Goal: Information Seeking & Learning: Learn about a topic

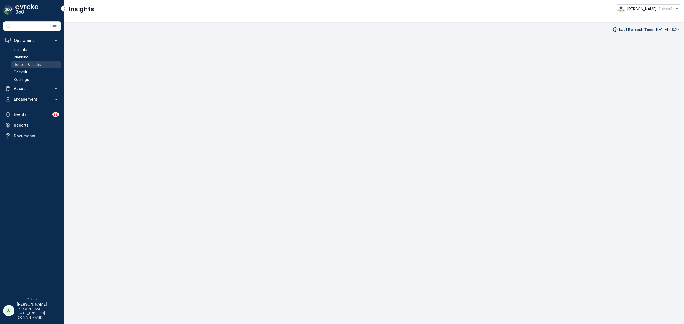
scroll to position [6, 0]
click at [38, 63] on p "Routes & Tasks" at bounding box center [28, 64] width 28 height 5
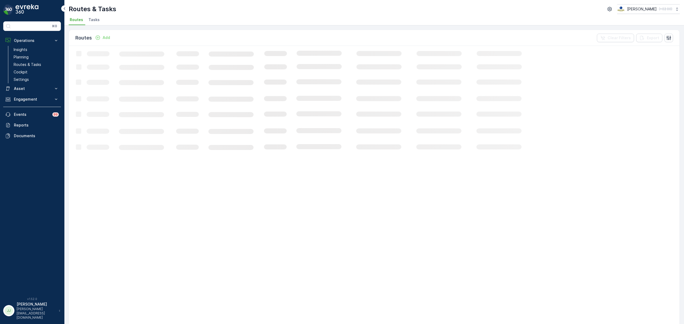
click at [97, 23] on li "Tasks" at bounding box center [94, 20] width 14 height 9
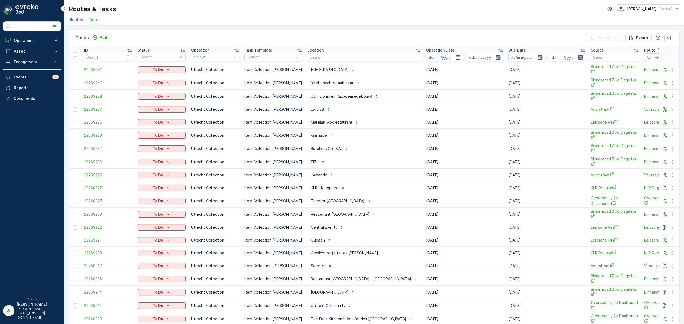
click at [72, 20] on span "Routes" at bounding box center [76, 19] width 13 height 5
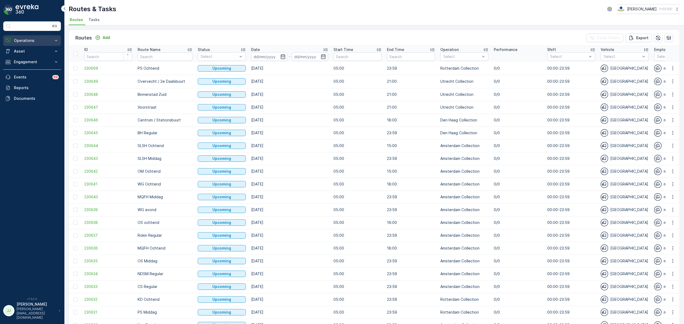
click at [36, 42] on p "Operations" at bounding box center [32, 40] width 36 height 5
click at [27, 72] on link "Cockpit" at bounding box center [35, 71] width 49 height 7
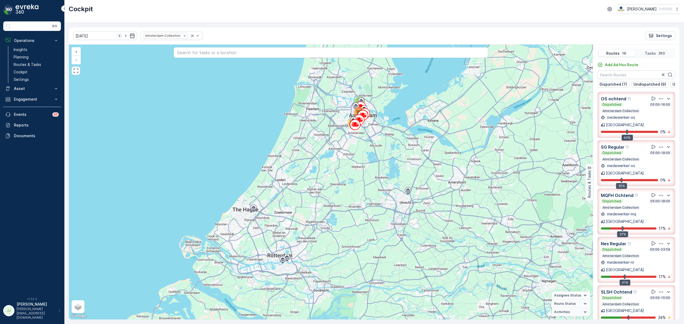
click at [117, 35] on icon "button" at bounding box center [119, 35] width 5 height 5
type input "07.10.2025"
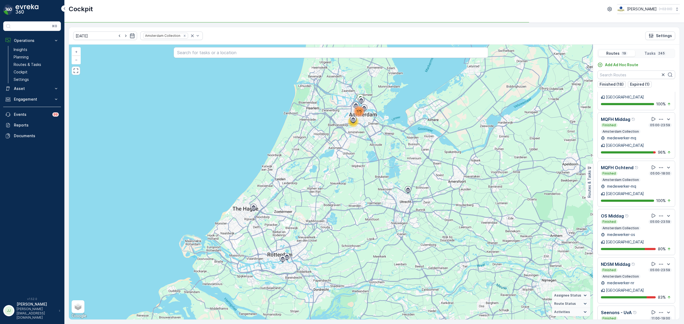
scroll to position [107, 0]
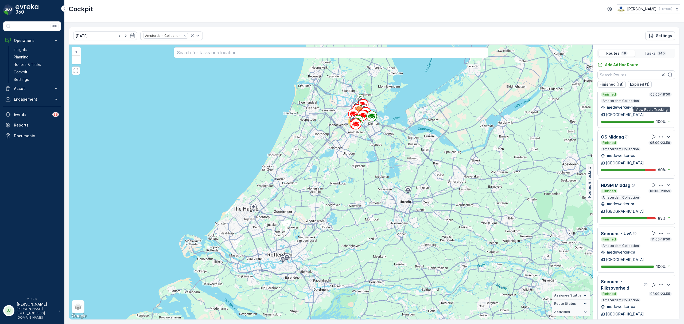
click at [653, 134] on icon at bounding box center [653, 136] width 5 height 5
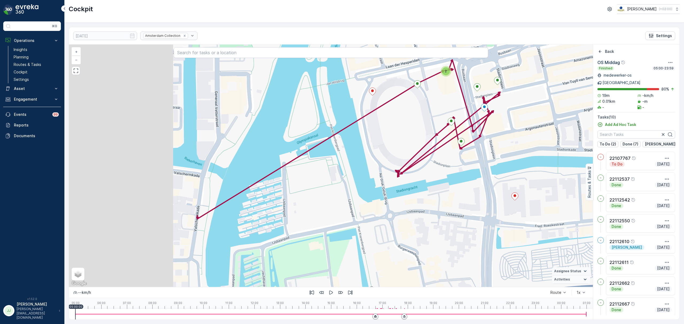
drag, startPoint x: 211, startPoint y: 237, endPoint x: 324, endPoint y: 197, distance: 120.4
click at [337, 190] on div "2 + − Satellite Roadmap Terrain Hybrid Leaflet Keyboard shortcuts Map Data Map …" at bounding box center [331, 166] width 524 height 243
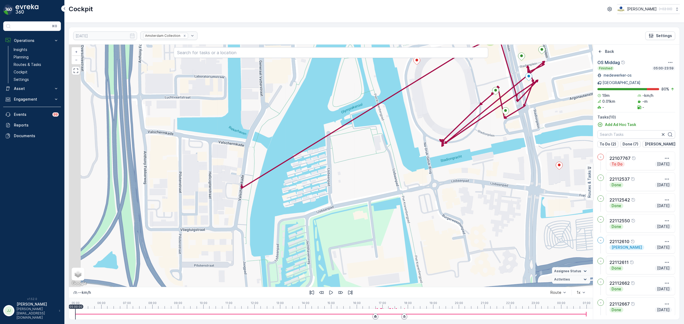
drag, startPoint x: 290, startPoint y: 212, endPoint x: 339, endPoint y: 195, distance: 51.7
click at [339, 195] on div "2 + − Satellite Roadmap Terrain Hybrid Leaflet Keyboard shortcuts Map Data Map …" at bounding box center [331, 166] width 524 height 243
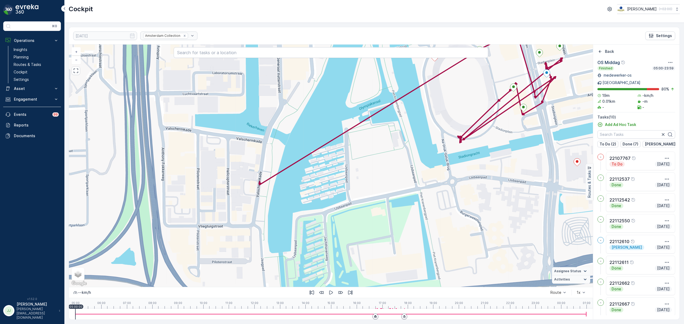
drag, startPoint x: 387, startPoint y: 190, endPoint x: 273, endPoint y: 254, distance: 131.1
click at [273, 254] on div "2 + − Satellite Roadmap Terrain Hybrid Leaflet Keyboard shortcuts Map Data Map …" at bounding box center [331, 166] width 524 height 243
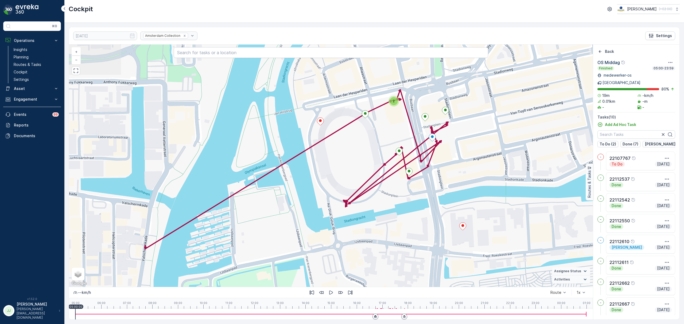
drag, startPoint x: 295, startPoint y: 235, endPoint x: 246, endPoint y: 245, distance: 49.7
click at [246, 245] on div "2 + − Satellite Roadmap Terrain Hybrid Leaflet Keyboard shortcuts Map Data Map …" at bounding box center [331, 166] width 524 height 243
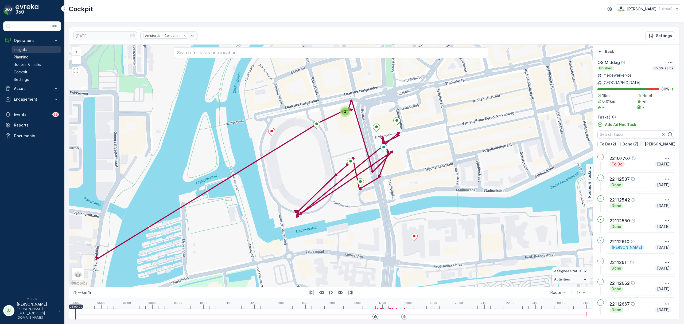
click at [29, 49] on link "Insights" at bounding box center [35, 49] width 49 height 7
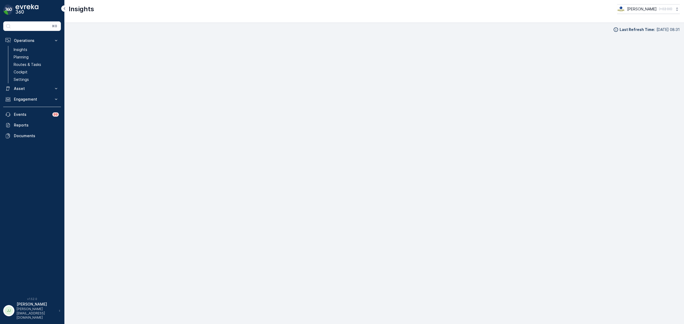
scroll to position [7, 0]
drag, startPoint x: 26, startPoint y: 73, endPoint x: 23, endPoint y: 86, distance: 13.4
click at [26, 73] on p "Cockpit" at bounding box center [21, 71] width 14 height 5
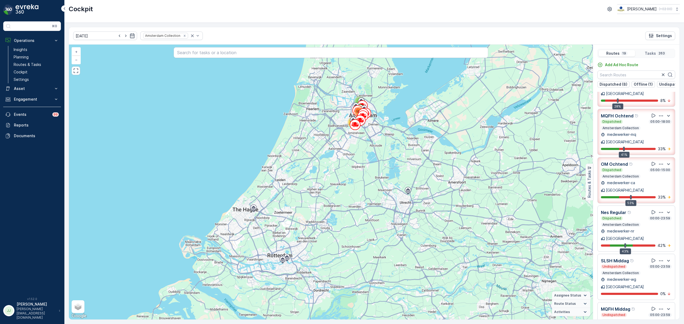
scroll to position [178, 0]
click at [652, 209] on icon at bounding box center [654, 211] width 4 height 4
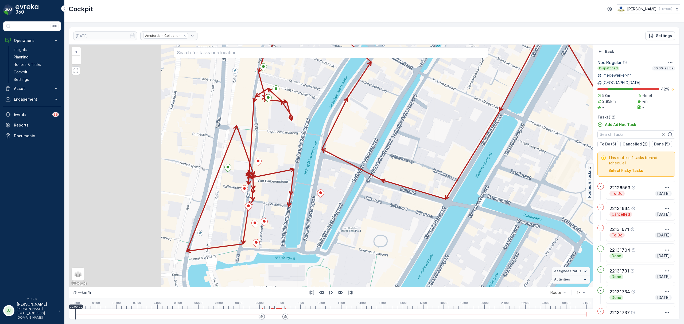
drag, startPoint x: 247, startPoint y: 156, endPoint x: 363, endPoint y: 134, distance: 117.5
click at [363, 134] on div "+ − Satellite Roadmap Terrain Hybrid Leaflet Keyboard shortcuts Map Data Map da…" at bounding box center [331, 166] width 524 height 243
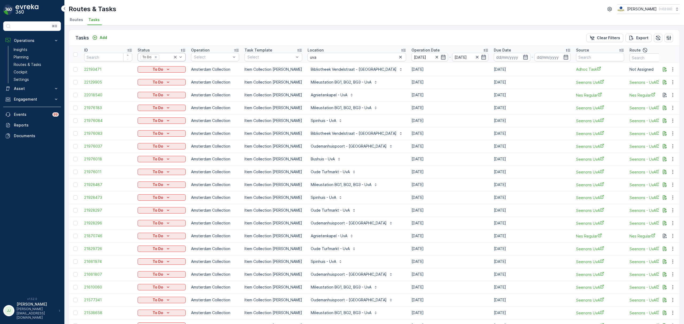
drag, startPoint x: 155, startPoint y: 55, endPoint x: 147, endPoint y: 57, distance: 8.3
click at [136, 57] on th "Status To Do" at bounding box center [161, 54] width 53 height 17
click at [176, 57] on icon at bounding box center [175, 57] width 5 height 5
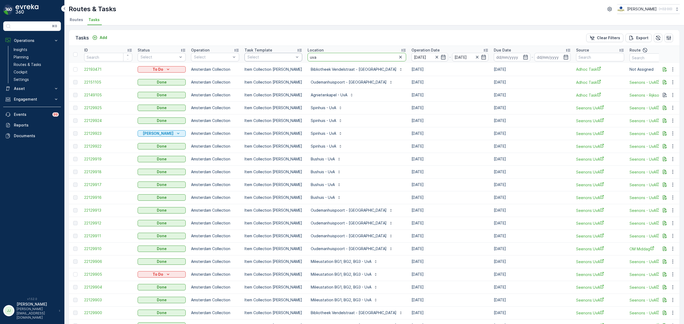
drag, startPoint x: 314, startPoint y: 57, endPoint x: 295, endPoint y: 57, distance: 19.0
click at [295, 57] on tr "ID Status Select Operation Select Task Template Select Location uva Operation D…" at bounding box center [506, 54] width 875 height 17
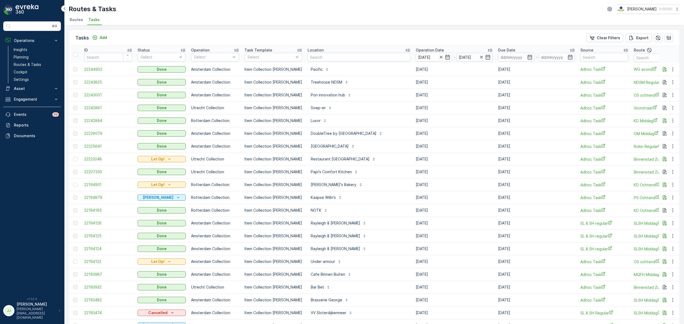
click at [76, 22] on span "Routes" at bounding box center [76, 19] width 13 height 5
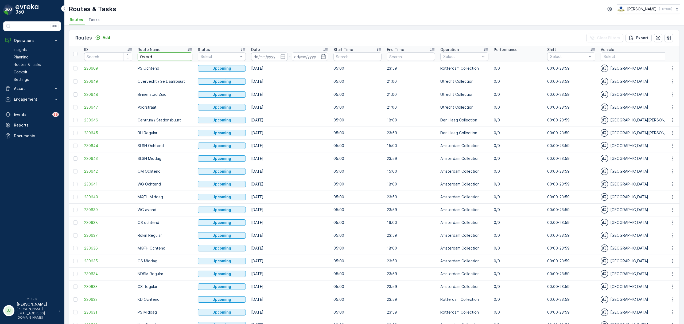
type input "Os midd"
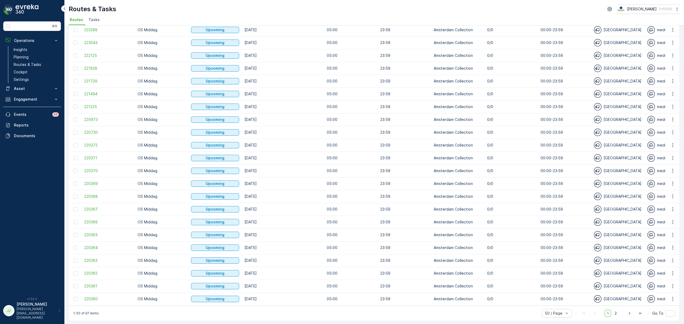
scroll to position [401, 0]
click at [612, 313] on span "2" at bounding box center [615, 312] width 7 height 7
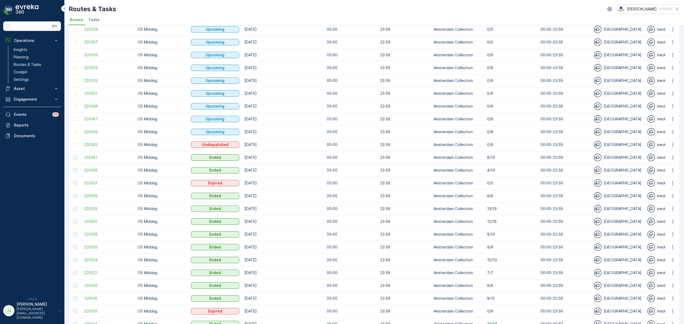
scroll to position [36, 0]
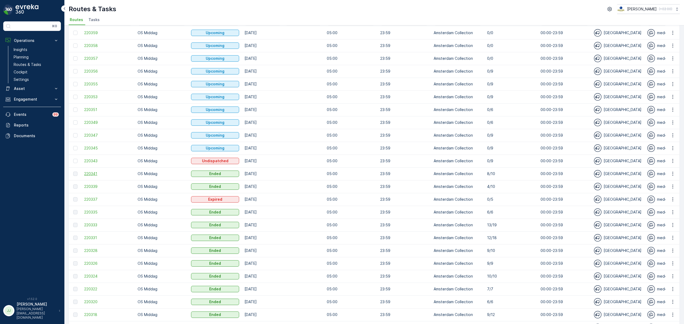
click at [94, 173] on span "220341" at bounding box center [108, 173] width 48 height 5
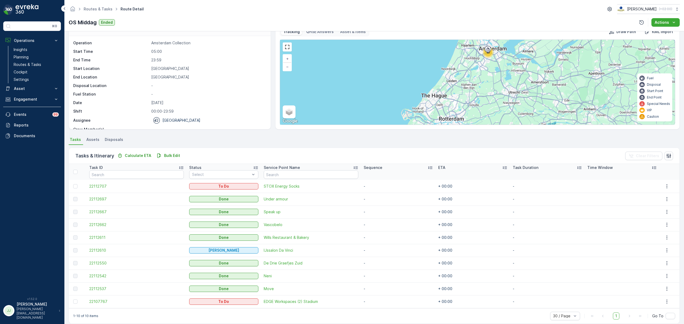
scroll to position [20, 0]
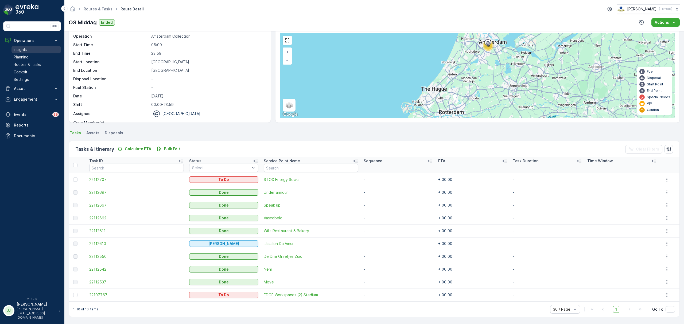
click at [22, 52] on p "Insights" at bounding box center [21, 49] width 14 height 5
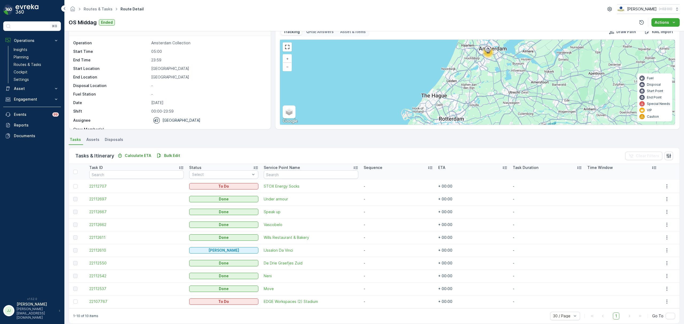
scroll to position [20, 0]
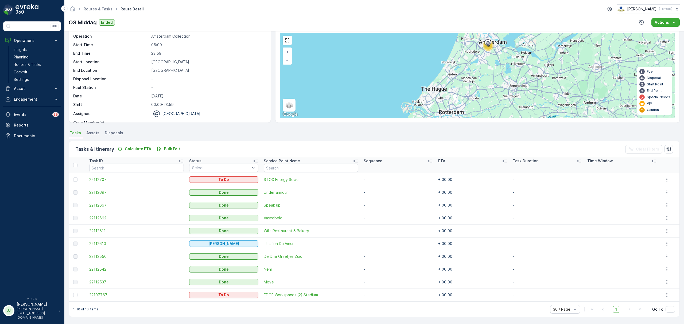
click at [105, 285] on span "22112537" at bounding box center [136, 282] width 95 height 5
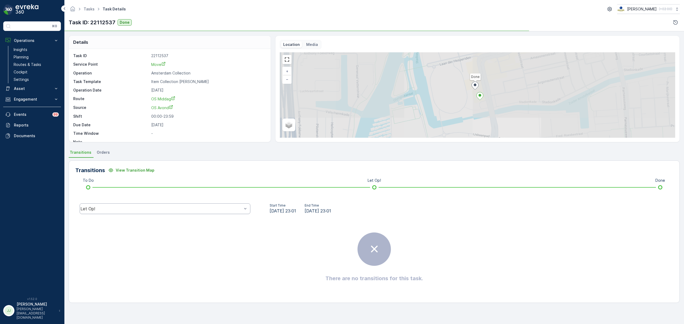
click at [222, 212] on div "Let Op!" at bounding box center [165, 209] width 171 height 11
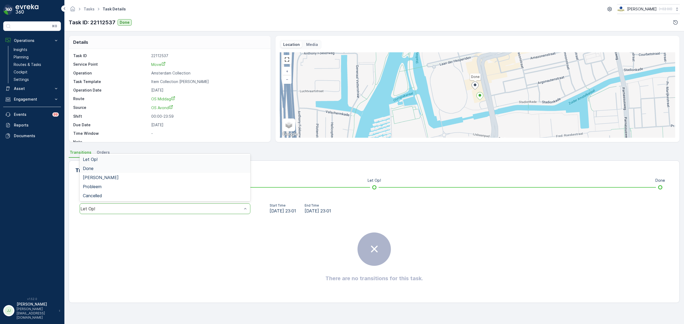
click at [114, 169] on div "Done" at bounding box center [165, 168] width 164 height 5
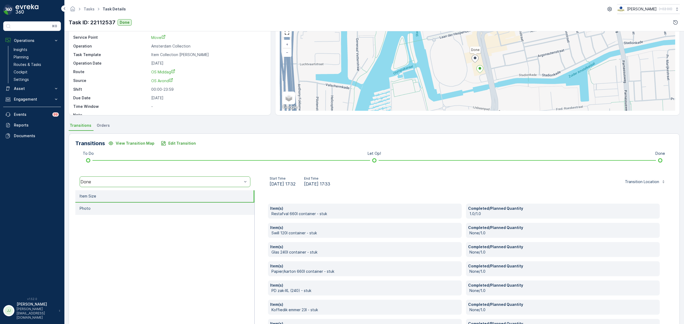
scroll to position [67, 0]
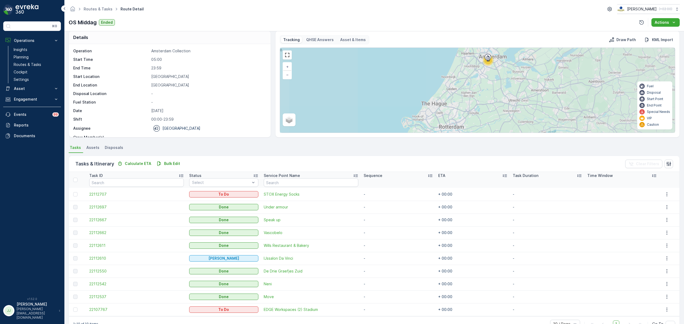
scroll to position [20, 0]
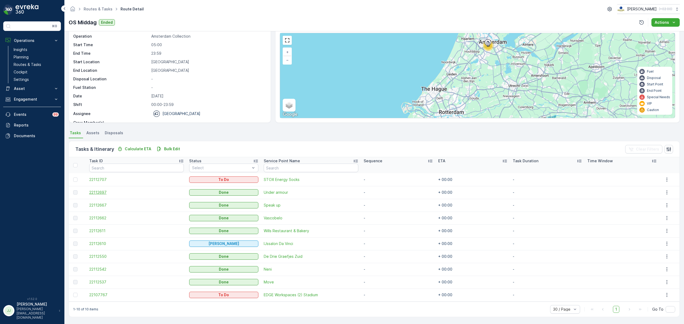
click at [100, 191] on span "22112697" at bounding box center [136, 192] width 95 height 5
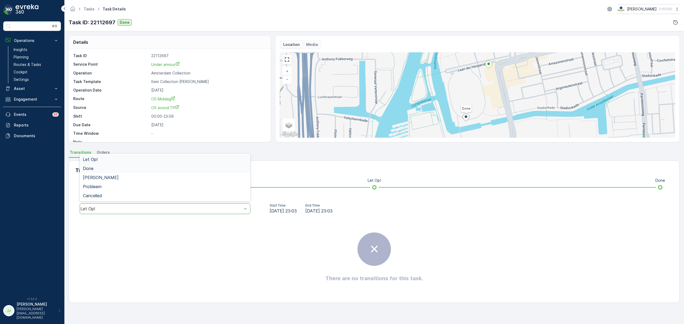
click at [102, 168] on div "Done" at bounding box center [165, 168] width 164 height 5
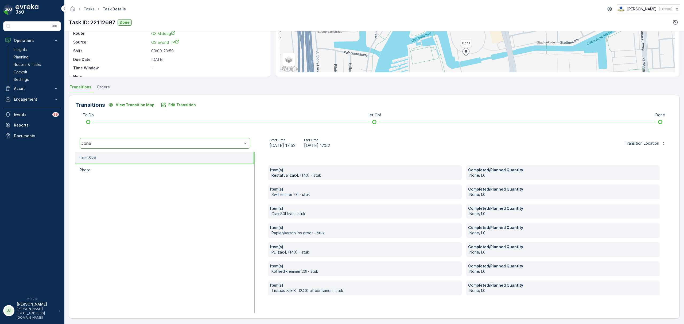
scroll to position [67, 0]
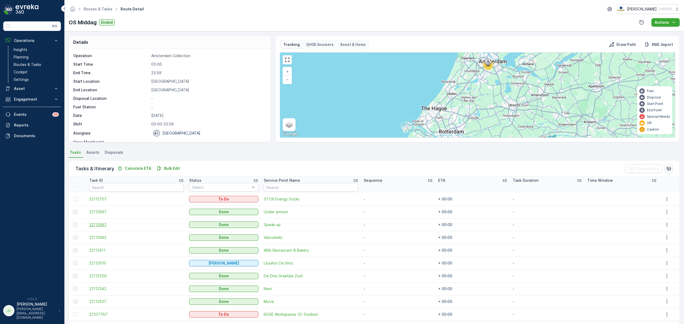
click at [100, 224] on span "22112667" at bounding box center [136, 224] width 95 height 5
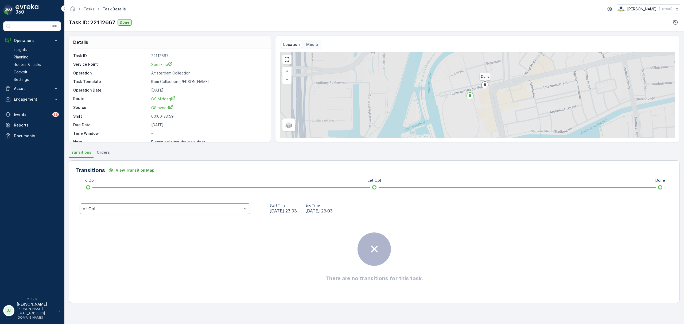
click at [123, 213] on div "Let Op!" at bounding box center [165, 209] width 171 height 11
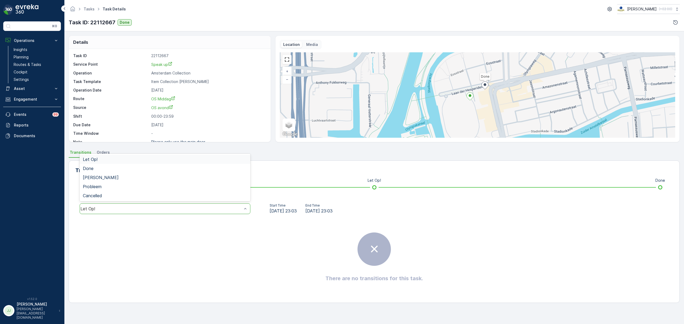
click at [94, 163] on div "Let Op!" at bounding box center [165, 159] width 171 height 9
click at [105, 201] on div "Transitions View Transition Map To Do Let Op! Done option Let Op!, selected. Le…" at bounding box center [374, 232] width 611 height 143
click at [88, 167] on span "Done" at bounding box center [88, 168] width 11 height 5
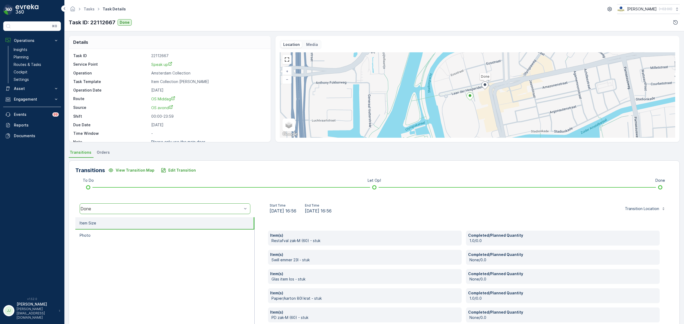
scroll to position [28, 0]
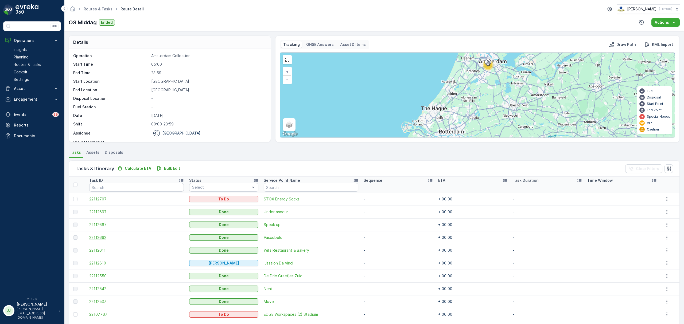
click at [105, 239] on span "22112662" at bounding box center [136, 237] width 95 height 5
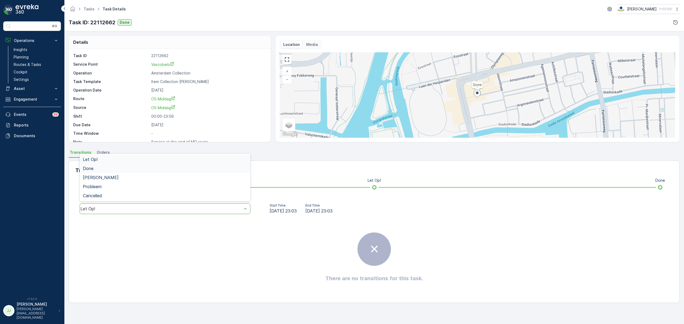
click at [99, 168] on div "Done" at bounding box center [165, 168] width 164 height 5
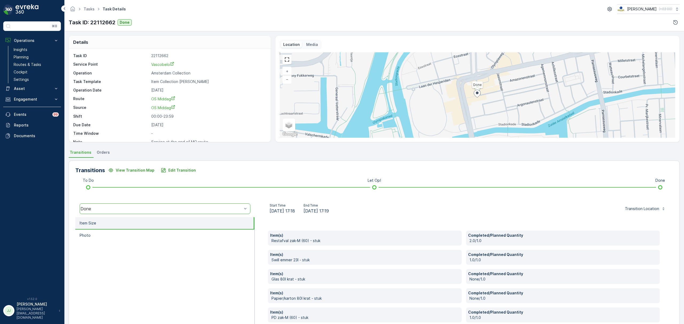
scroll to position [28, 0]
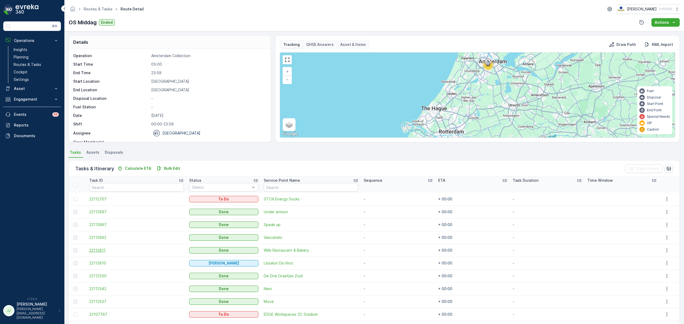
click at [105, 253] on span "22112611" at bounding box center [136, 250] width 95 height 5
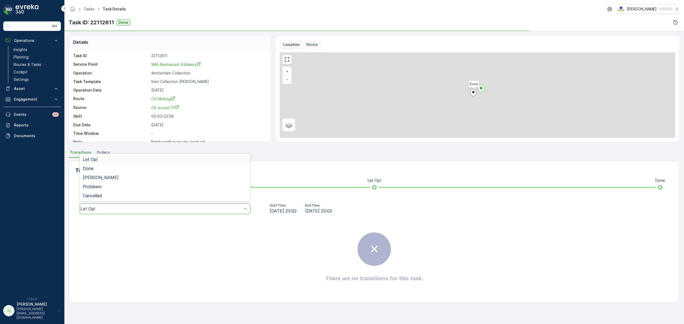
click at [136, 213] on div "Let Op!" at bounding box center [165, 209] width 171 height 11
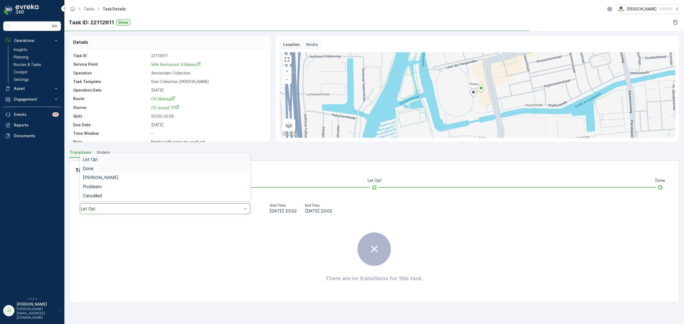
click at [97, 170] on div "Done" at bounding box center [165, 168] width 164 height 5
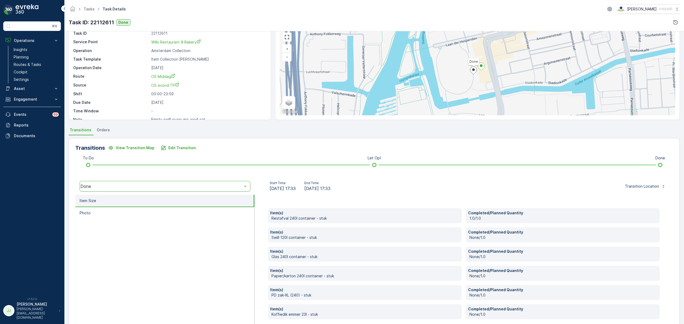
scroll to position [48, 0]
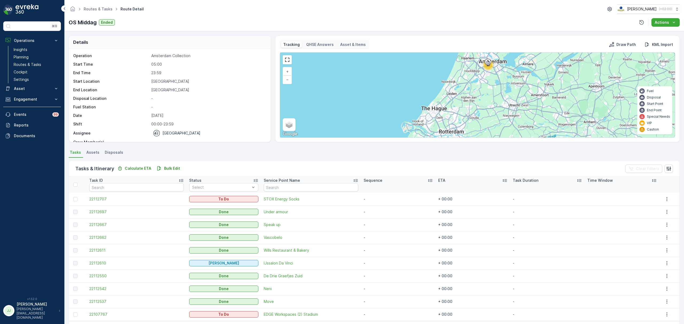
click at [98, 272] on td "22112550" at bounding box center [137, 276] width 100 height 13
click at [97, 274] on span "22112550" at bounding box center [136, 276] width 95 height 5
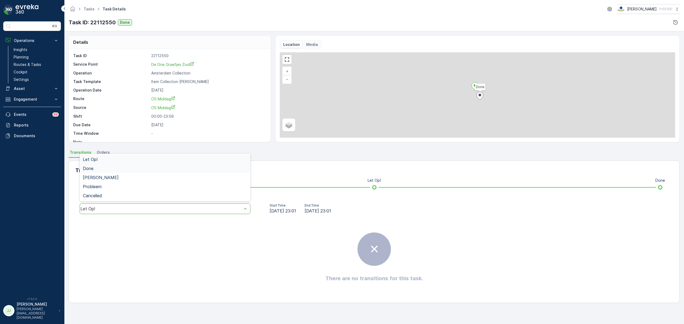
drag, startPoint x: 119, startPoint y: 210, endPoint x: 91, endPoint y: 172, distance: 46.8
click at [91, 170] on span "Done" at bounding box center [88, 168] width 11 height 5
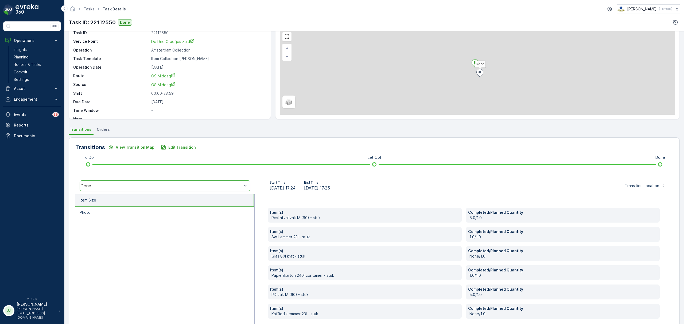
scroll to position [48, 0]
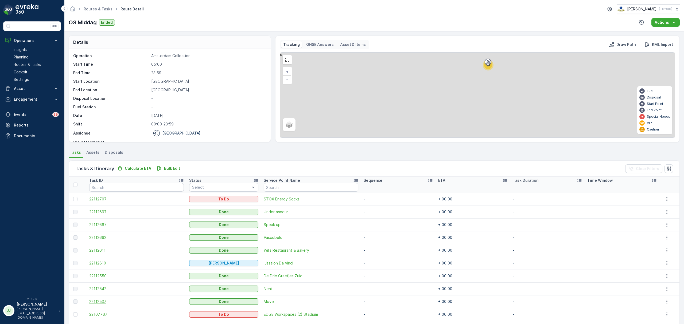
click at [96, 300] on span "22112537" at bounding box center [136, 301] width 95 height 5
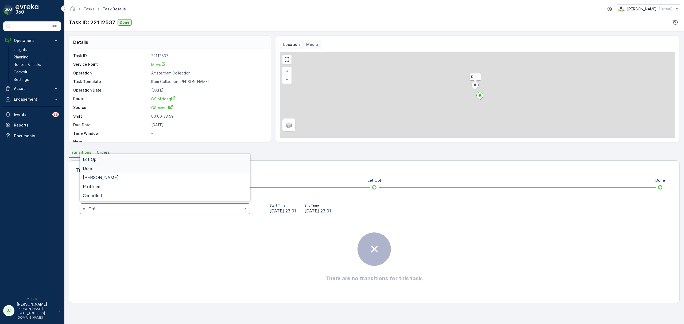
click at [92, 169] on span "Done" at bounding box center [88, 168] width 11 height 5
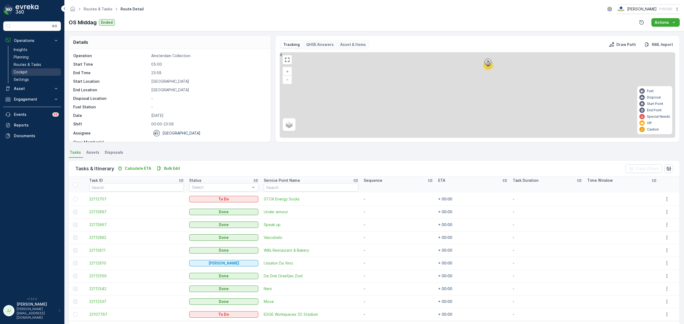
click at [25, 69] on link "Cockpit" at bounding box center [35, 71] width 49 height 7
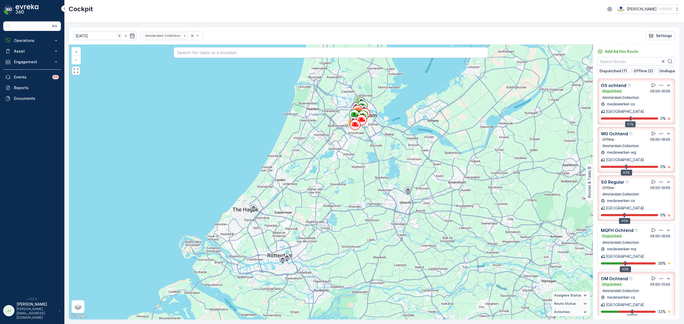
click at [117, 36] on icon "button" at bounding box center [119, 35] width 5 height 5
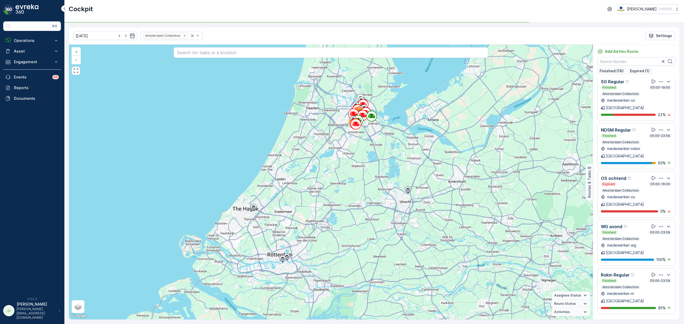
scroll to position [549, 0]
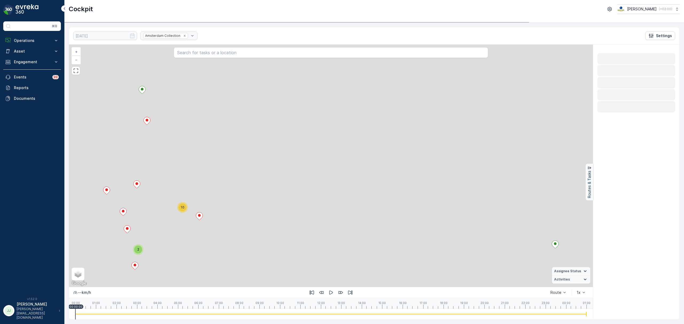
scroll to position [0, 0]
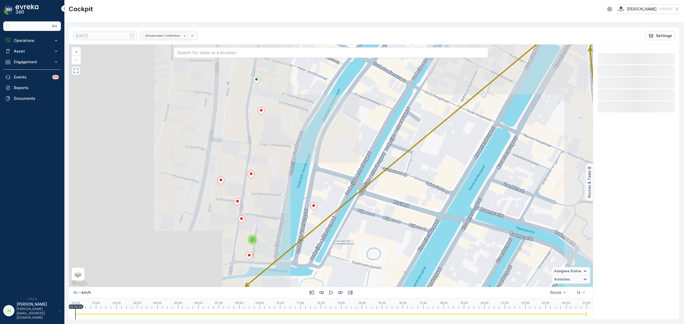
drag, startPoint x: 361, startPoint y: 200, endPoint x: 358, endPoint y: 200, distance: 3.0
click at [361, 200] on div "2 + − Satellite Roadmap Terrain Hybrid Leaflet Keyboard shortcuts Map Data Map …" at bounding box center [331, 166] width 524 height 243
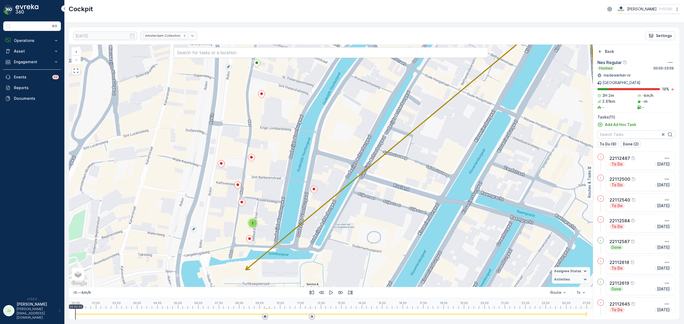
click at [468, 24] on div "[DATE] Amsterdam Collection Settings 2 + − Satellite Roadmap Terrain Hybrid Lea…" at bounding box center [374, 174] width 620 height 302
click at [600, 51] on icon "Back" at bounding box center [600, 51] width 3 height 3
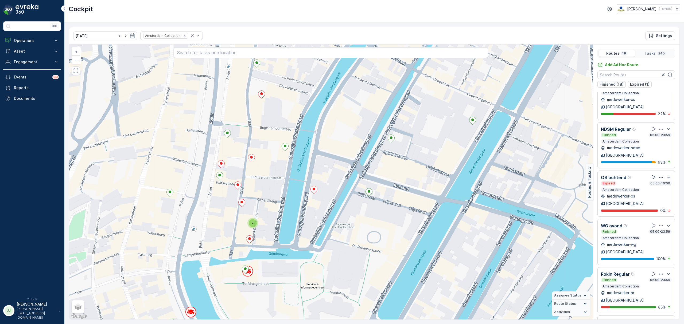
scroll to position [549, 0]
click at [119, 36] on icon "button" at bounding box center [119, 36] width 1 height 2
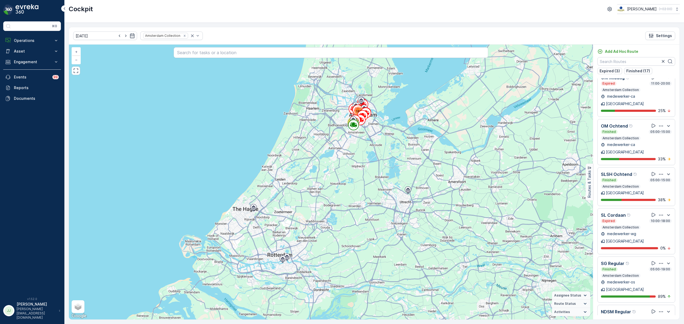
scroll to position [341, 0]
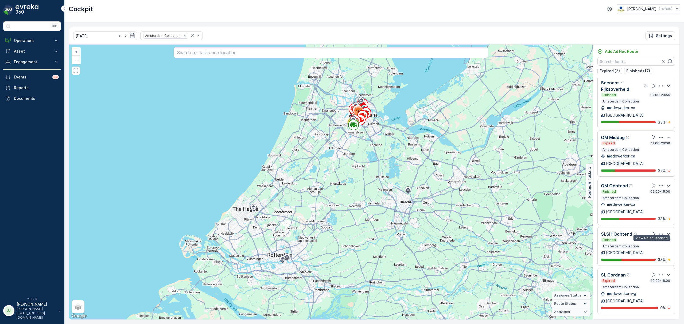
click at [652, 321] on icon at bounding box center [654, 323] width 4 height 4
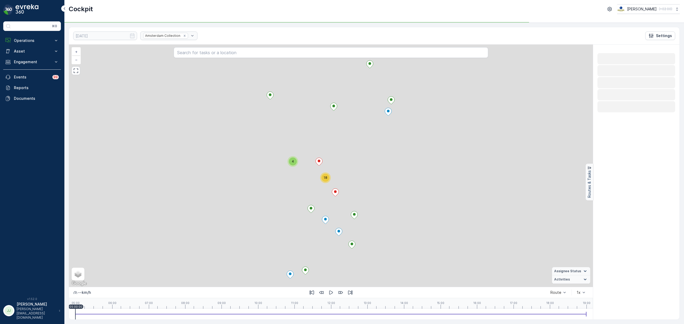
scroll to position [0, 0]
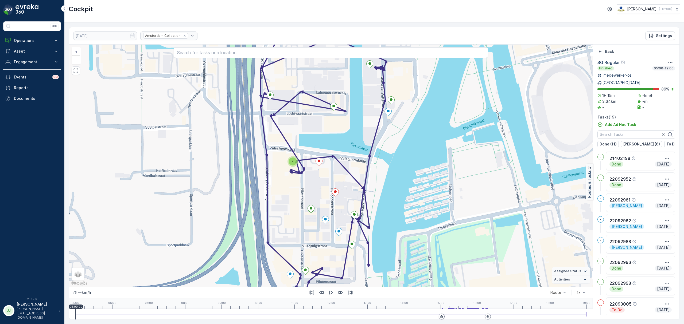
click at [197, 24] on div "[DATE] Amsterdam Collection Settings 4 + − Satellite Roadmap Terrain Hybrid Lea…" at bounding box center [374, 174] width 620 height 302
click at [601, 50] on icon "Back" at bounding box center [600, 51] width 5 height 5
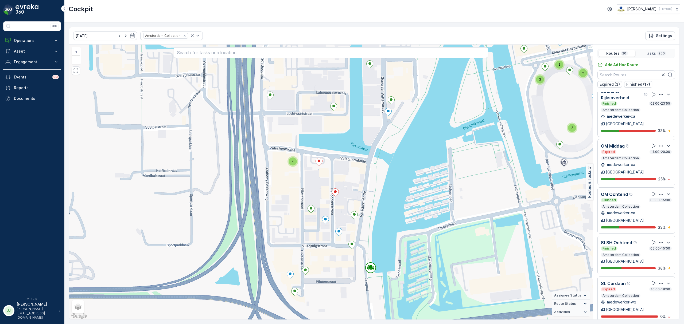
scroll to position [356, 0]
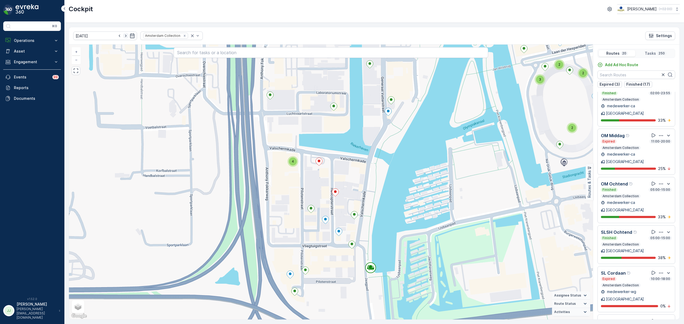
click at [125, 36] on icon "button" at bounding box center [125, 36] width 1 height 2
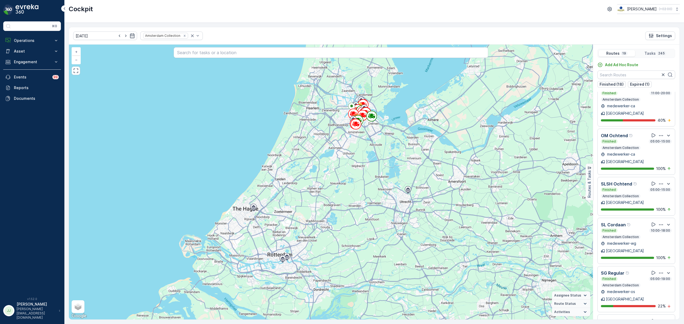
scroll to position [372, 0]
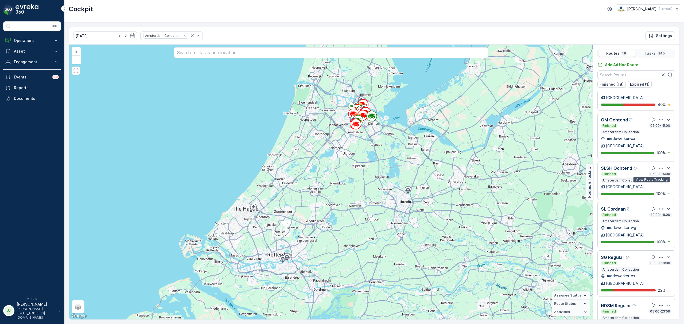
click at [652, 255] on icon at bounding box center [654, 257] width 4 height 4
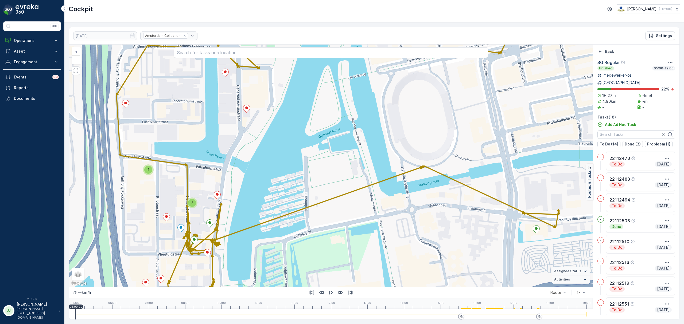
click at [600, 52] on icon "Back" at bounding box center [600, 51] width 3 height 3
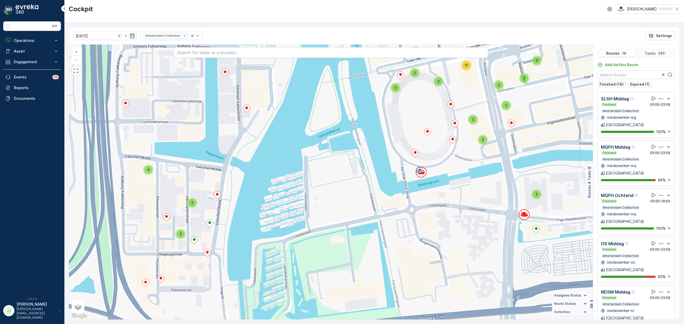
click at [119, 36] on icon "button" at bounding box center [119, 36] width 1 height 2
type input "06.10.2025"
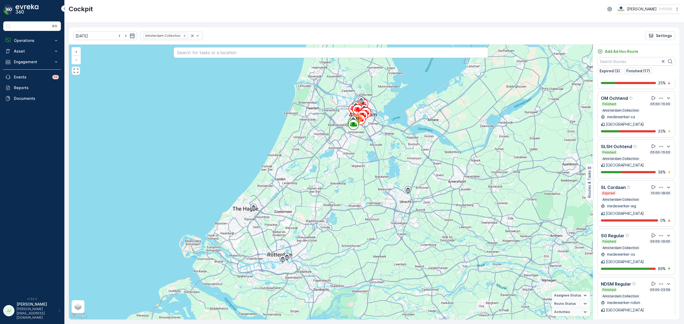
scroll to position [412, 0]
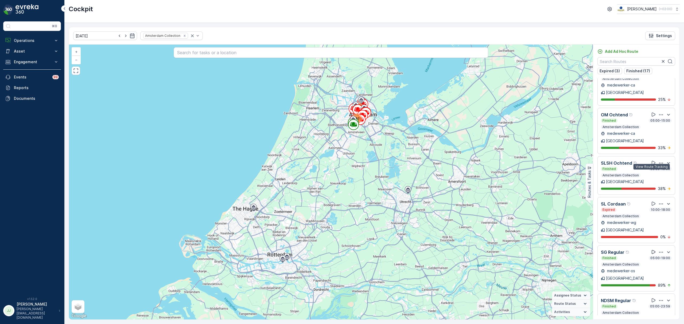
click at [651, 250] on icon at bounding box center [653, 252] width 5 height 5
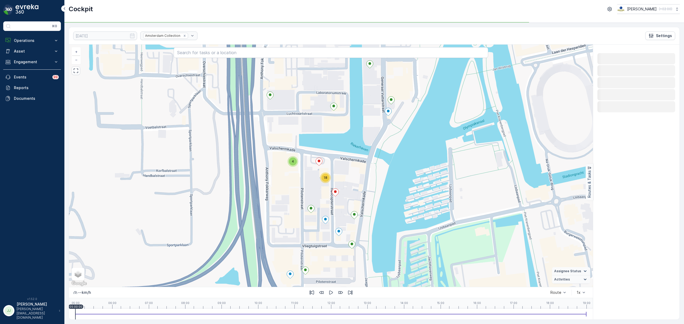
scroll to position [0, 0]
click at [269, 184] on div "4 22093014 + − Satellite Roadmap Terrain Hybrid Leaflet Keyboard shortcuts Map …" at bounding box center [331, 166] width 524 height 243
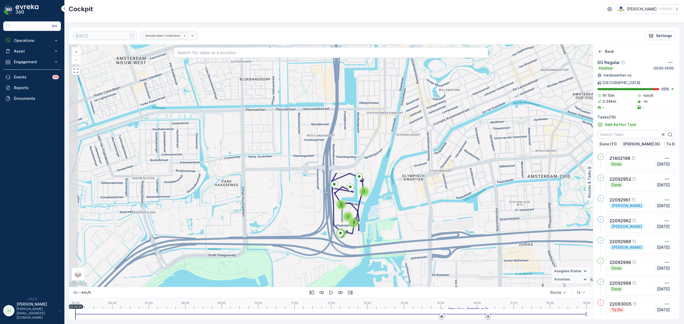
drag, startPoint x: 392, startPoint y: 171, endPoint x: 409, endPoint y: 214, distance: 46.6
click at [409, 214] on div "2 3 2 3 5 + − Satellite Roadmap Terrain Hybrid Leaflet Keyboard shortcuts Map D…" at bounding box center [331, 166] width 524 height 243
click at [25, 37] on button "Operations" at bounding box center [32, 40] width 58 height 11
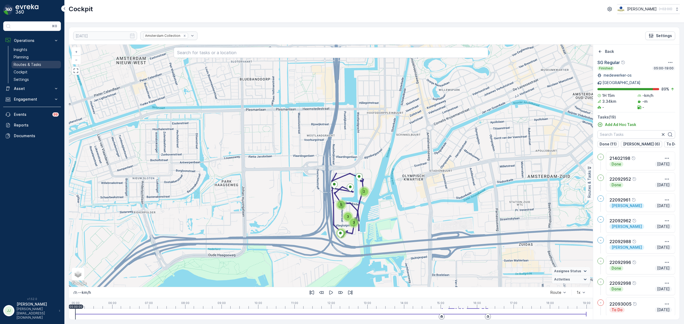
click at [26, 65] on p "Routes & Tasks" at bounding box center [28, 64] width 28 height 5
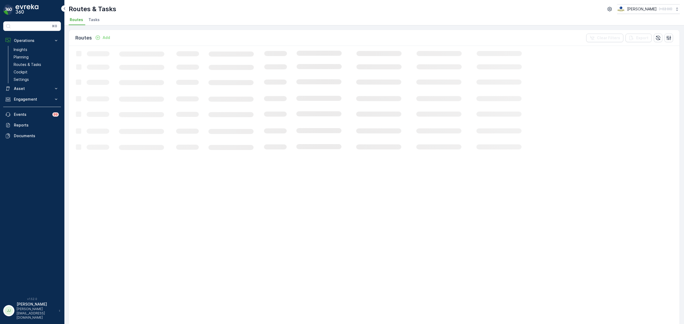
click at [96, 19] on span "Tasks" at bounding box center [93, 19] width 11 height 5
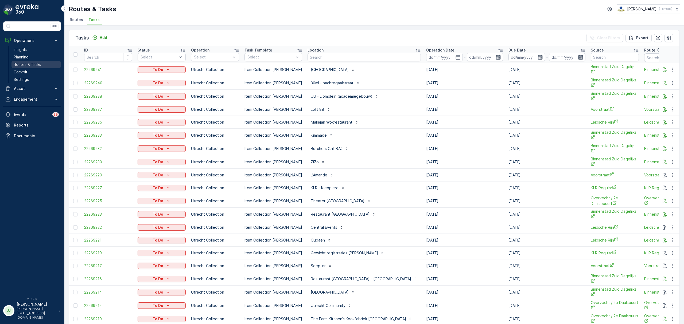
click at [41, 64] on link "Routes & Tasks" at bounding box center [35, 64] width 49 height 7
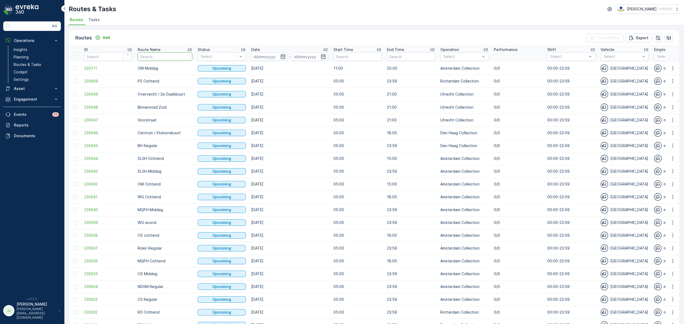
click at [168, 57] on input "text" at bounding box center [165, 56] width 55 height 9
click at [31, 49] on link "Insights" at bounding box center [35, 49] width 49 height 7
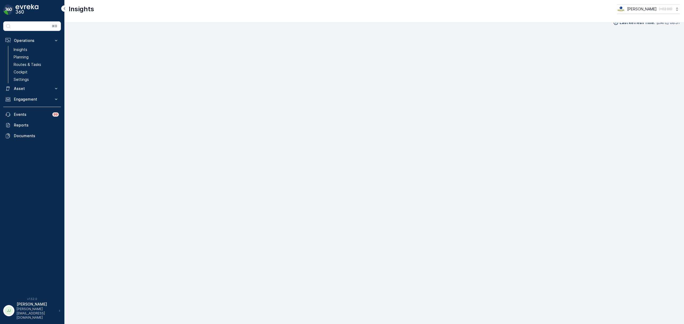
scroll to position [8, 0]
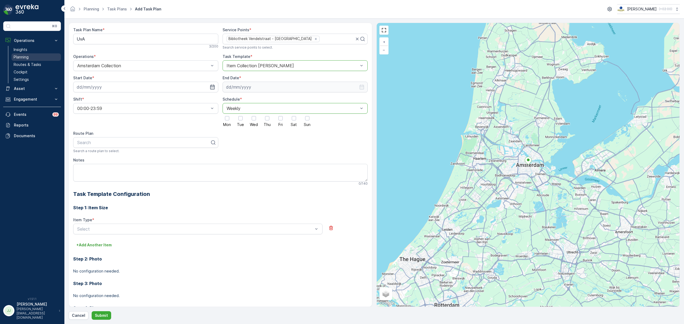
click at [27, 59] on p "Planning" at bounding box center [21, 57] width 15 height 5
click at [29, 51] on link "Insights" at bounding box center [35, 49] width 49 height 7
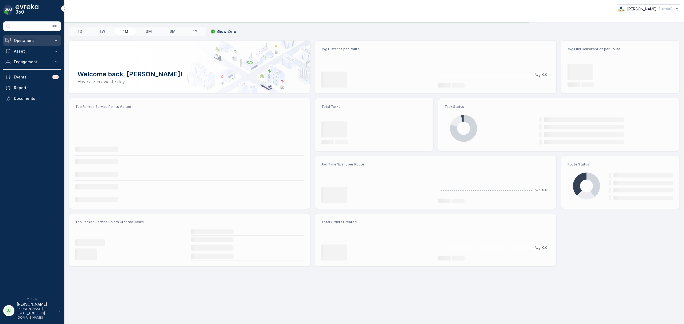
click at [39, 41] on p "Operations" at bounding box center [32, 40] width 36 height 5
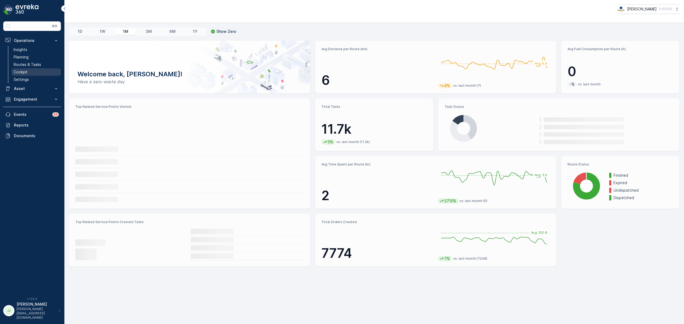
click at [30, 73] on link "Cockpit" at bounding box center [35, 71] width 49 height 7
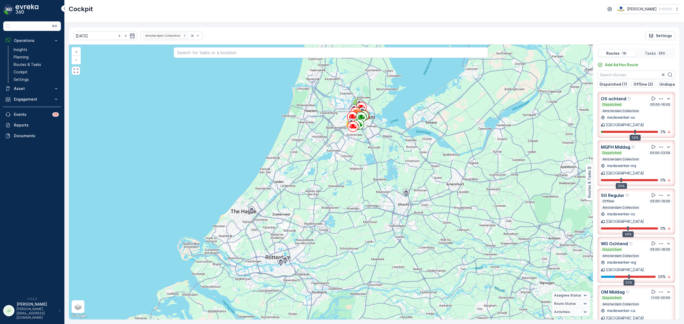
drag, startPoint x: 430, startPoint y: 127, endPoint x: 398, endPoint y: 117, distance: 33.6
click at [398, 117] on div "3 77 183 + − Satellite Roadmap Terrain Hybrid Leaflet Keyboard shortcuts Map Da…" at bounding box center [331, 182] width 524 height 275
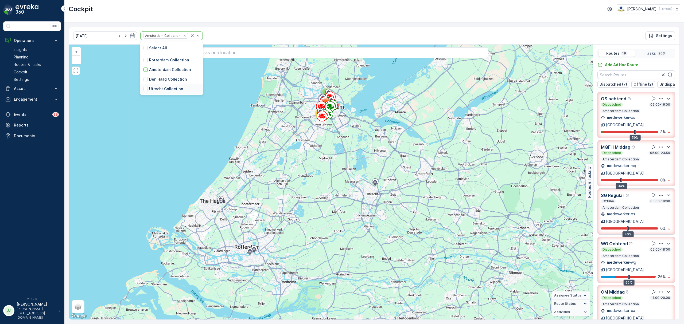
click at [153, 87] on p "Utrecht Collection" at bounding box center [166, 88] width 34 height 5
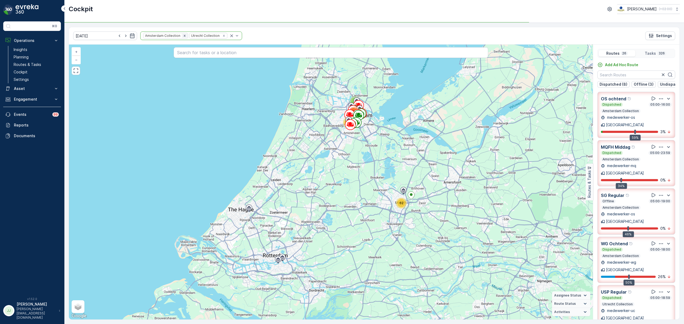
click at [183, 36] on icon "Remove Amsterdam Collection" at bounding box center [185, 36] width 4 height 4
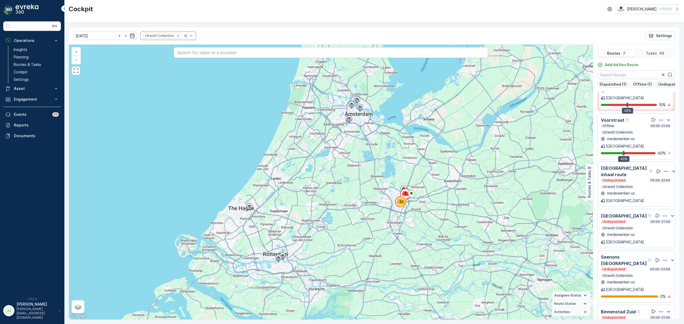
scroll to position [15, 0]
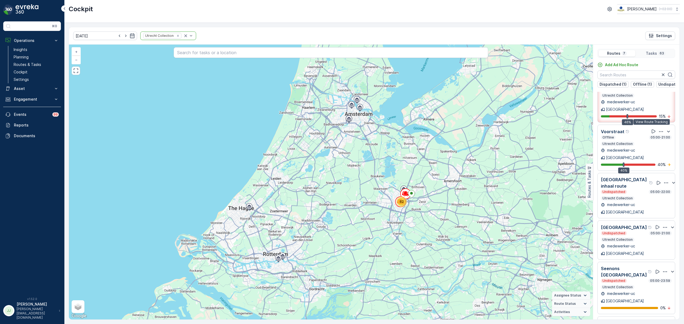
click at [653, 129] on icon at bounding box center [653, 131] width 5 height 5
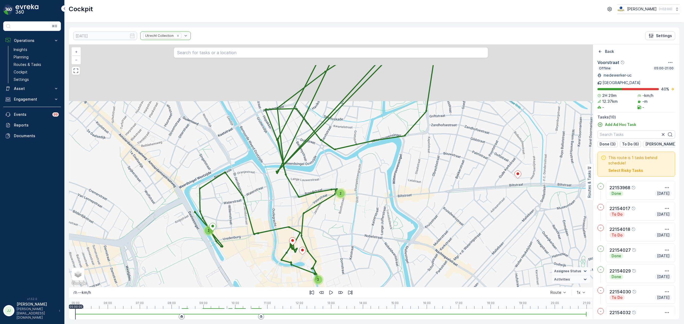
drag, startPoint x: 300, startPoint y: 179, endPoint x: 333, endPoint y: 229, distance: 59.7
click at [333, 229] on div "2 2 2 + − Satellite Roadmap Terrain Hybrid Leaflet Keyboard shortcuts Map Data …" at bounding box center [331, 166] width 524 height 243
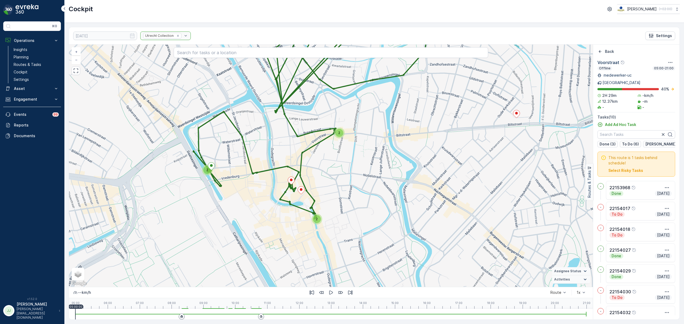
drag, startPoint x: 333, startPoint y: 231, endPoint x: 331, endPoint y: 188, distance: 43.6
click at [331, 188] on div "2 2 2 + − Satellite Roadmap Terrain Hybrid Leaflet Keyboard shortcuts Map Data …" at bounding box center [331, 166] width 524 height 243
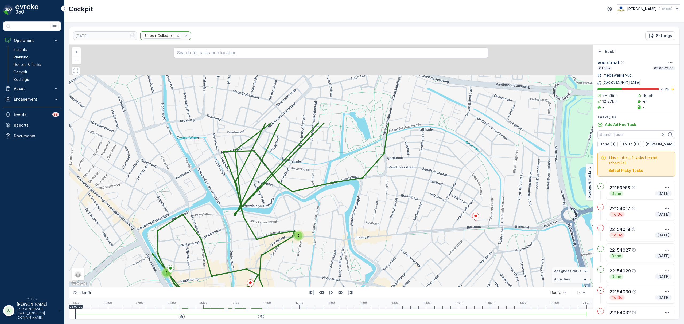
drag, startPoint x: 329, startPoint y: 193, endPoint x: 302, endPoint y: 255, distance: 67.8
click at [290, 281] on div "2 2 2 + − Satellite Roadmap Terrain Hybrid Leaflet Keyboard shortcuts Map Data …" at bounding box center [331, 166] width 524 height 243
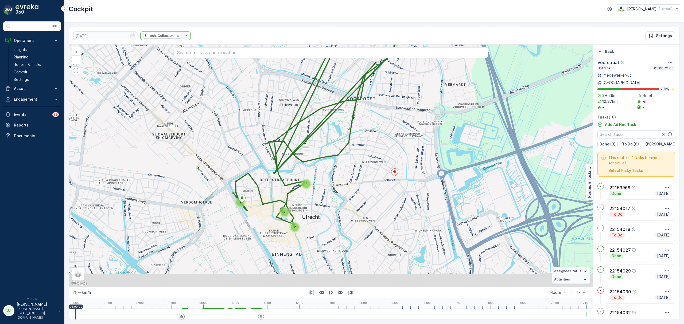
drag, startPoint x: 329, startPoint y: 269, endPoint x: 331, endPoint y: 214, distance: 54.5
click at [331, 214] on div "2 2 2 2 + − Satellite Roadmap Terrain Hybrid Leaflet Keyboard shortcuts Map Dat…" at bounding box center [331, 166] width 524 height 243
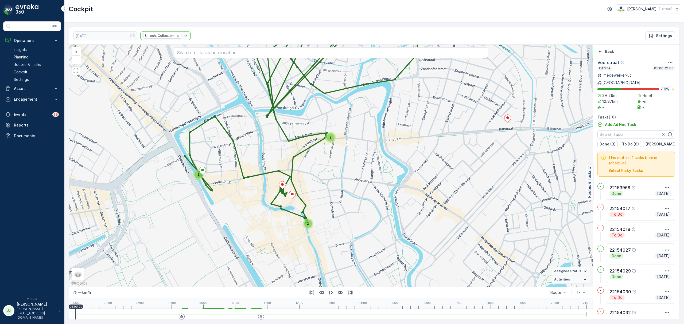
drag, startPoint x: 311, startPoint y: 193, endPoint x: 322, endPoint y: 179, distance: 18.3
click at [322, 179] on div "2 2 2 + − Satellite Roadmap Terrain Hybrid Leaflet Keyboard shortcuts Map Data …" at bounding box center [331, 166] width 524 height 243
click at [201, 175] on icon at bounding box center [202, 171] width 7 height 8
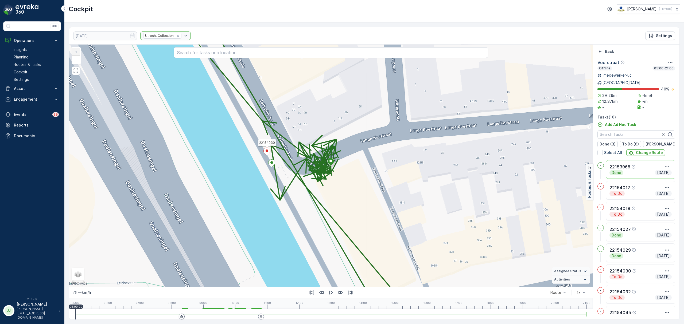
click at [265, 152] on icon at bounding box center [266, 152] width 7 height 8
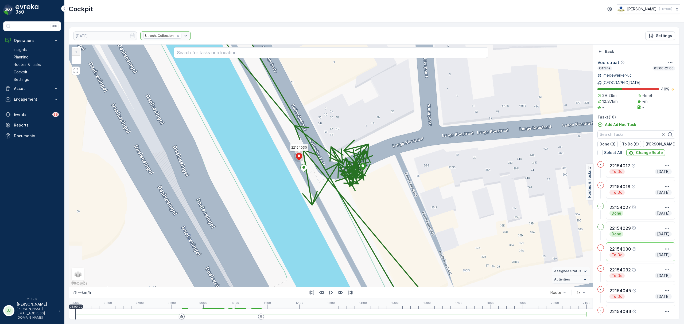
scroll to position [11, 0]
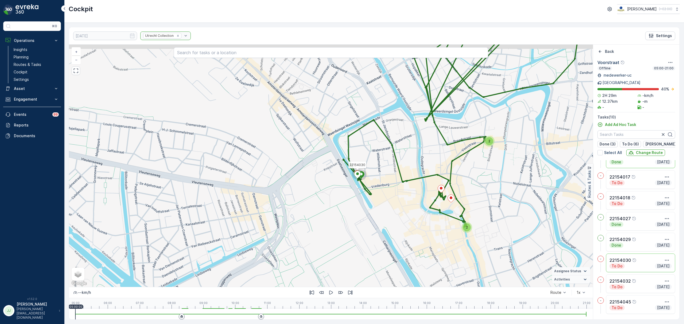
drag, startPoint x: 376, startPoint y: 170, endPoint x: 347, endPoint y: 184, distance: 32.1
click at [347, 184] on div "2 2 22154030 + − Satellite Roadmap Terrain Hybrid Leaflet Keyboard shortcuts Ma…" at bounding box center [331, 166] width 524 height 243
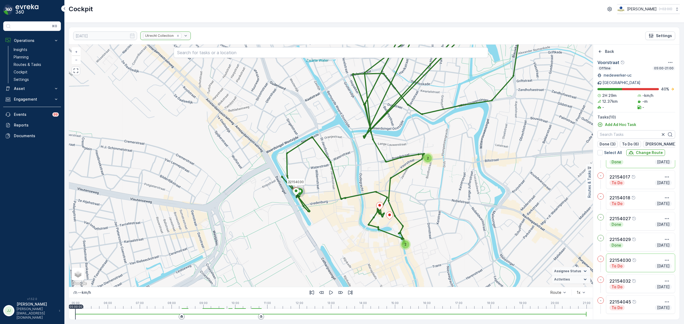
drag, startPoint x: 350, startPoint y: 216, endPoint x: 321, endPoint y: 220, distance: 29.4
click at [321, 220] on div "2 2 22154030 + − Satellite Roadmap Terrain Hybrid Leaflet Keyboard shortcuts Ma…" at bounding box center [331, 166] width 524 height 243
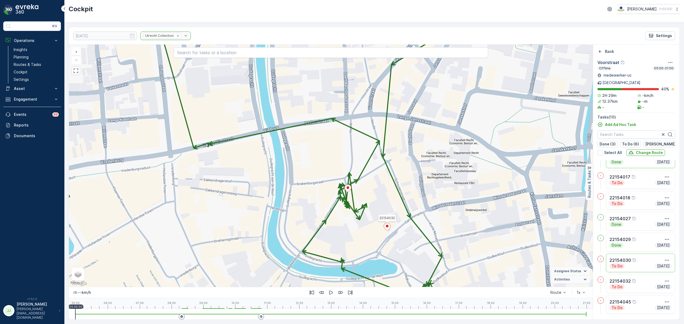
drag, startPoint x: 393, startPoint y: 236, endPoint x: 389, endPoint y: 229, distance: 8.4
click at [389, 229] on icon at bounding box center [387, 227] width 7 height 8
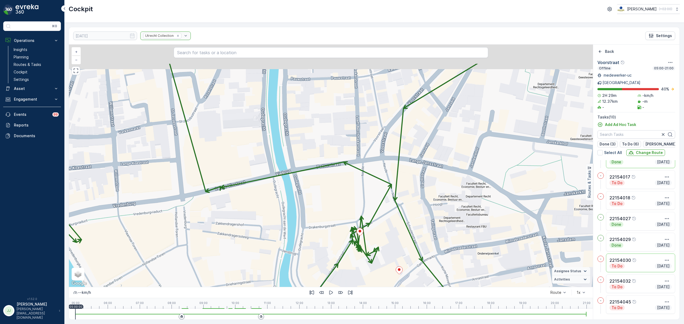
drag, startPoint x: 359, startPoint y: 246, endPoint x: 363, endPoint y: 257, distance: 11.3
click at [363, 257] on div "22154030 + − Satellite Roadmap Terrain Hybrid Leaflet Keyboard shortcuts Map Da…" at bounding box center [331, 166] width 524 height 243
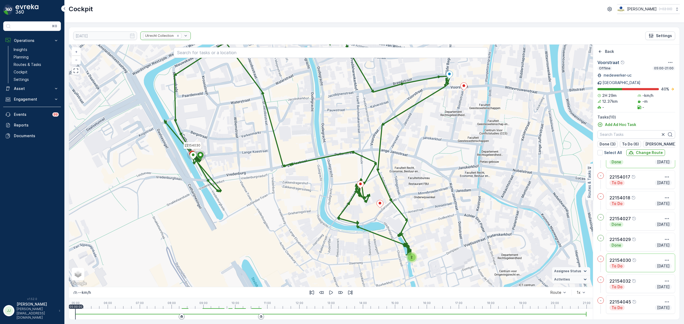
click at [361, 193] on div "2 22154030 + − Satellite Roadmap Terrain Hybrid Leaflet Keyboard shortcuts Map …" at bounding box center [331, 166] width 524 height 243
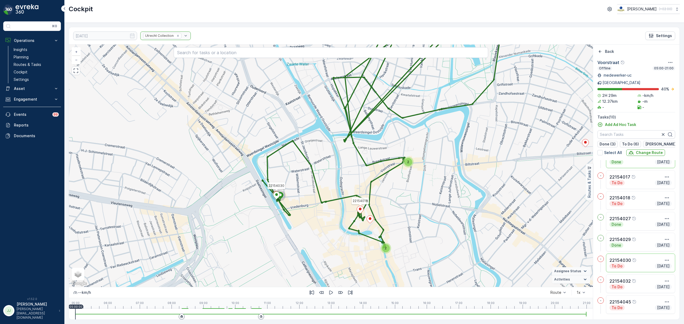
drag, startPoint x: 361, startPoint y: 138, endPoint x: 362, endPoint y: 190, distance: 52.1
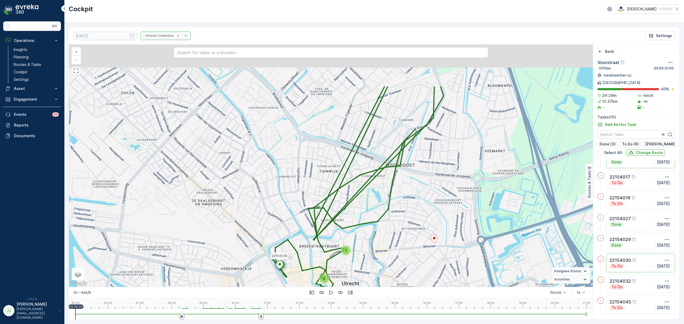
drag, startPoint x: 390, startPoint y: 145, endPoint x: 349, endPoint y: 211, distance: 77.5
click at [349, 211] on div "2 2 2 22154030 22154018 + − Satellite Roadmap Terrain Hybrid Leaflet Keyboard s…" at bounding box center [331, 166] width 524 height 243
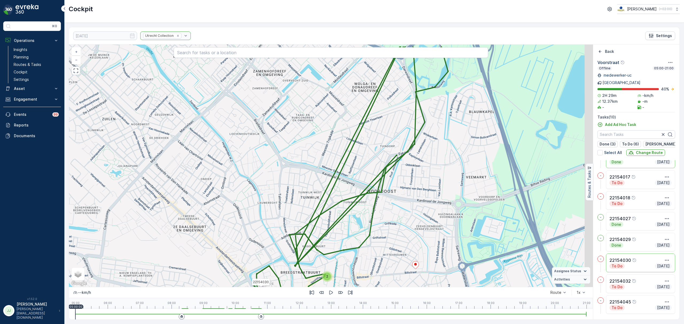
drag, startPoint x: 347, startPoint y: 200, endPoint x: 298, endPoint y: 242, distance: 64.5
click at [298, 245] on icon at bounding box center [351, 169] width 194 height 299
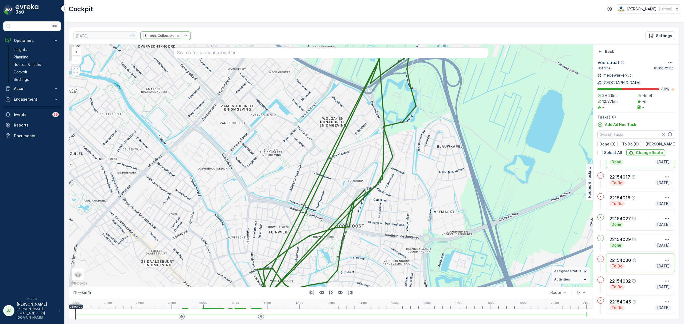
drag, startPoint x: 321, startPoint y: 210, endPoint x: 402, endPoint y: 126, distance: 117.4
click at [418, 101] on div "2 2 2 22154030 + − Satellite Roadmap Terrain Hybrid Leaflet Keyboard shortcuts …" at bounding box center [331, 166] width 524 height 243
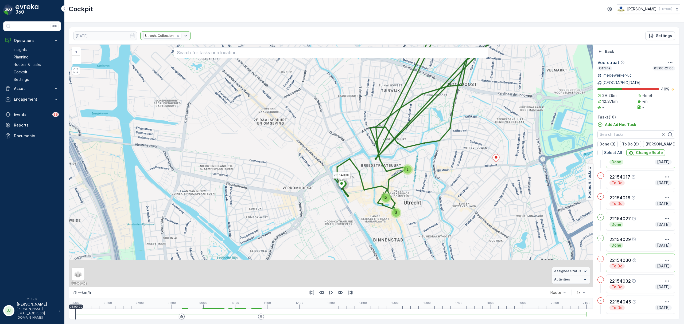
drag, startPoint x: 393, startPoint y: 111, endPoint x: 408, endPoint y: 90, distance: 25.6
click at [409, 88] on div "2 2 2 22154030 + − Satellite Roadmap Terrain Hybrid Leaflet Keyboard shortcuts …" at bounding box center [331, 166] width 524 height 243
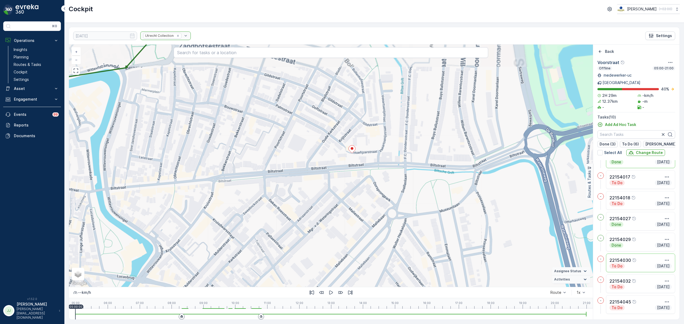
drag, startPoint x: 564, startPoint y: 130, endPoint x: 528, endPoint y: 162, distance: 47.9
click at [528, 161] on div "2 22154030 + − Satellite Roadmap Terrain Hybrid Leaflet Keyboard shortcuts Map …" at bounding box center [331, 166] width 524 height 243
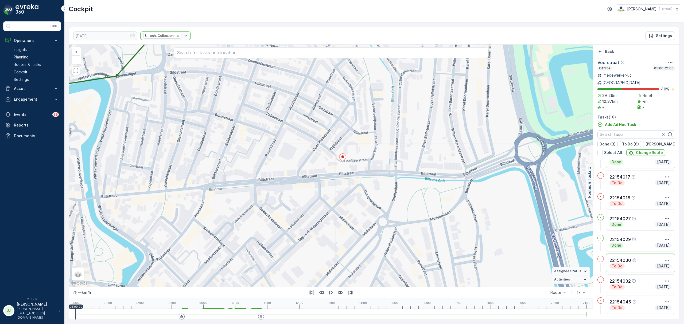
drag, startPoint x: 449, startPoint y: 187, endPoint x: 445, endPoint y: 191, distance: 5.3
click at [449, 188] on div "2 22154030 + − Satellite Roadmap Terrain Hybrid Leaflet Keyboard shortcuts Map …" at bounding box center [331, 166] width 524 height 243
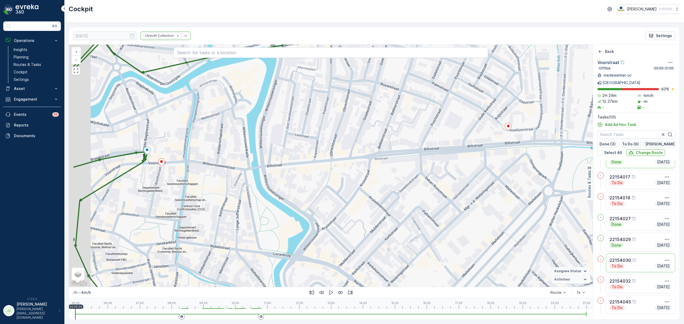
drag, startPoint x: 349, startPoint y: 187, endPoint x: 377, endPoint y: 184, distance: 28.2
click at [377, 184] on div "2 22154030 + − Satellite Roadmap Terrain Hybrid Leaflet Keyboard shortcuts Map …" at bounding box center [331, 166] width 524 height 243
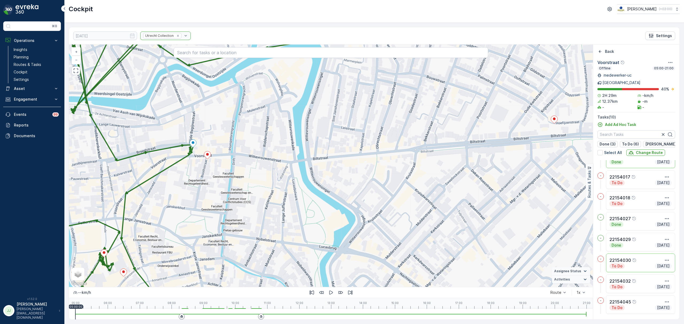
drag, startPoint x: 311, startPoint y: 205, endPoint x: 330, endPoint y: 200, distance: 18.7
click at [330, 200] on div "2 22154030 + − Satellite Roadmap Terrain Hybrid Leaflet Keyboard shortcuts Map …" at bounding box center [331, 166] width 524 height 243
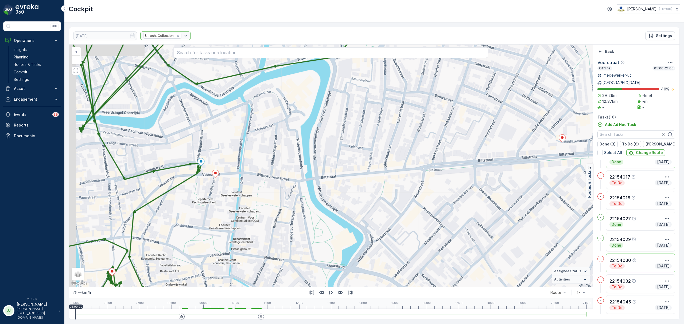
drag, startPoint x: 319, startPoint y: 216, endPoint x: 336, endPoint y: 272, distance: 58.2
click at [338, 272] on div "2 22154030 + − Satellite Roadmap Terrain Hybrid Leaflet Keyboard shortcuts Map …" at bounding box center [331, 166] width 524 height 243
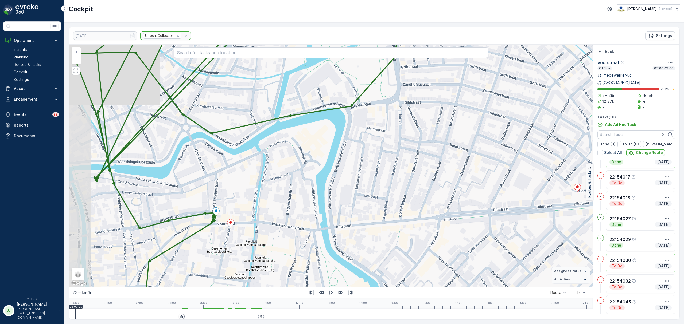
click at [328, 216] on div "2 22154030 + − Satellite Roadmap Terrain Hybrid Leaflet Keyboard shortcuts Map …" at bounding box center [331, 166] width 524 height 243
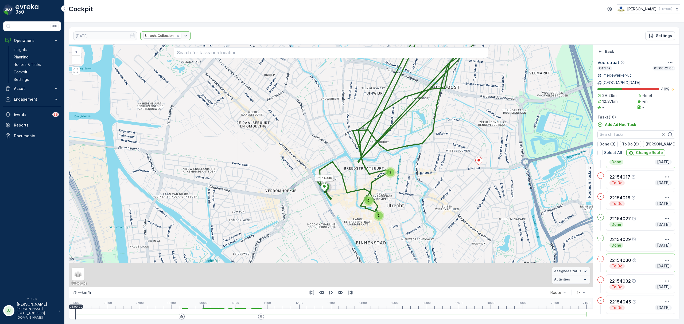
drag, startPoint x: 333, startPoint y: 204, endPoint x: 349, endPoint y: 176, distance: 32.8
click at [349, 176] on div "2 2 2 22154030 + − Satellite Roadmap Terrain Hybrid Leaflet Keyboard shortcuts …" at bounding box center [331, 166] width 524 height 243
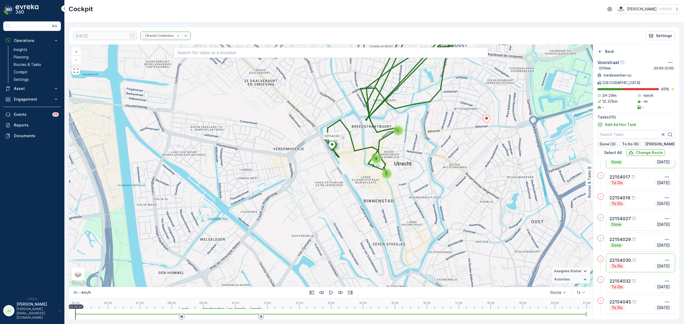
drag, startPoint x: 338, startPoint y: 197, endPoint x: 343, endPoint y: 178, distance: 19.3
click at [343, 178] on div "2 2 2 22154030 + − Satellite Roadmap Terrain Hybrid Leaflet Keyboard shortcuts …" at bounding box center [331, 166] width 524 height 243
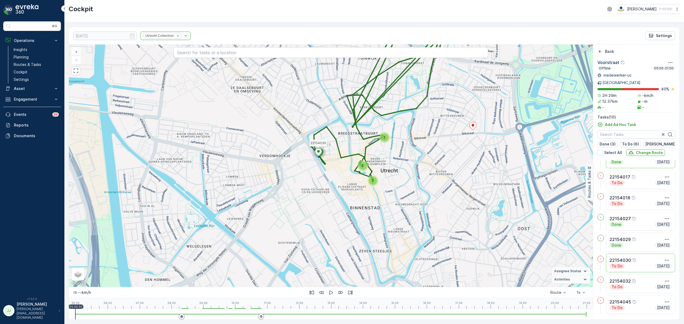
drag, startPoint x: 432, startPoint y: 178, endPoint x: 380, endPoint y: 204, distance: 58.8
click at [380, 204] on div "2 2 2 22154030 + − Satellite Roadmap Terrain Hybrid Leaflet Keyboard shortcuts …" at bounding box center [331, 166] width 524 height 243
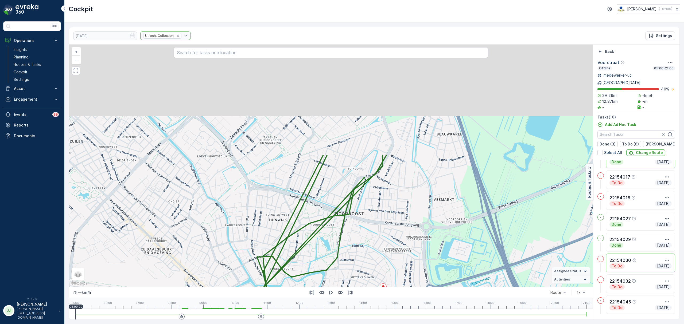
drag, startPoint x: 488, startPoint y: 120, endPoint x: 446, endPoint y: 254, distance: 140.6
click at [451, 260] on div "2 2 2 22154030 + − Satellite Roadmap Terrain Hybrid Leaflet Keyboard shortcuts …" at bounding box center [331, 166] width 524 height 243
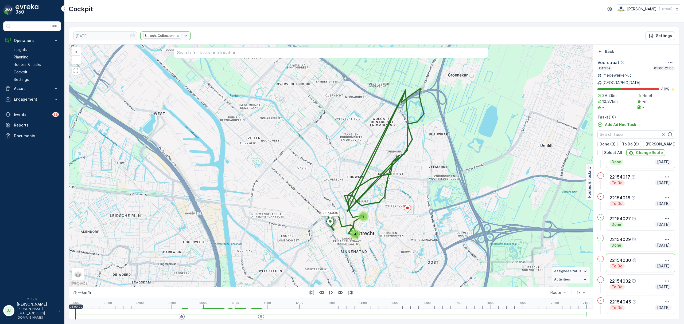
drag, startPoint x: 456, startPoint y: 121, endPoint x: 456, endPoint y: 114, distance: 6.9
click at [456, 114] on div "2 4 22154030 + − Satellite Roadmap Terrain Hybrid Leaflet Keyboard shortcuts Ma…" at bounding box center [331, 166] width 524 height 243
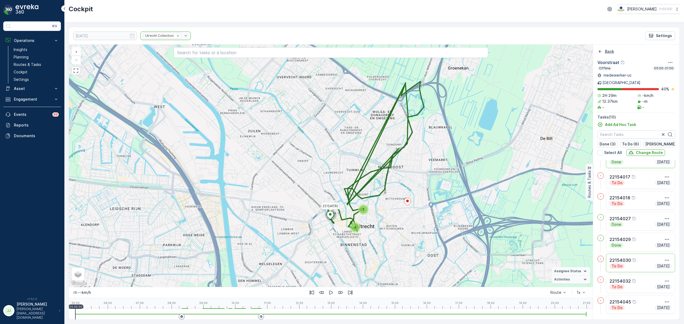
click at [600, 51] on icon "Back" at bounding box center [600, 51] width 5 height 5
